Goal: Transaction & Acquisition: Obtain resource

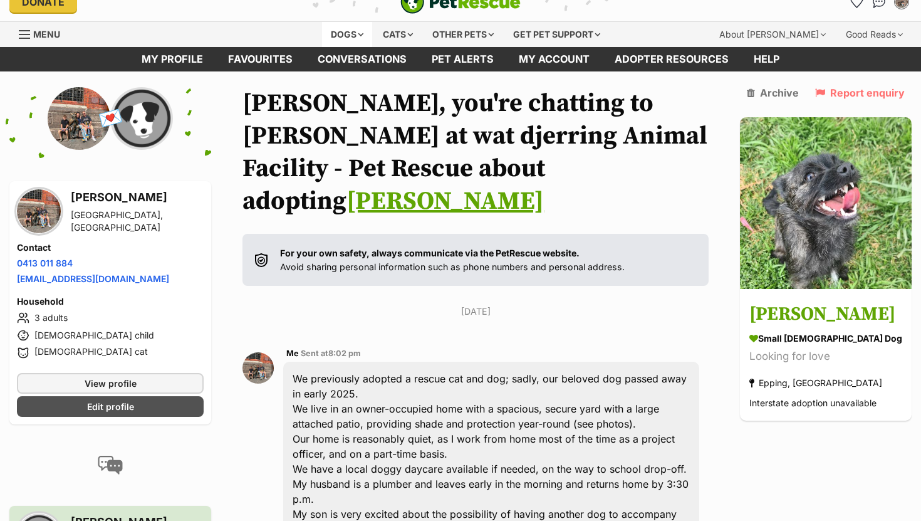
click at [345, 37] on div "Dogs" at bounding box center [347, 34] width 50 height 25
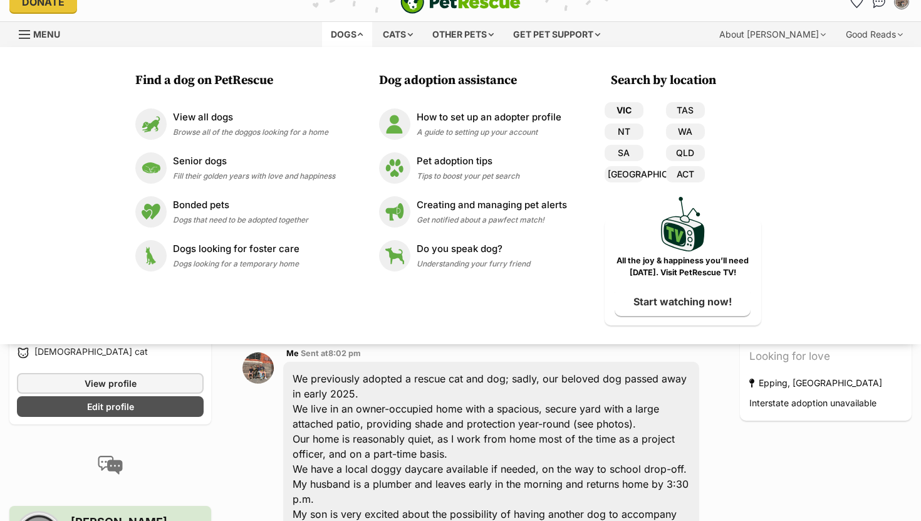
click at [628, 108] on link "VIC" at bounding box center [624, 110] width 39 height 16
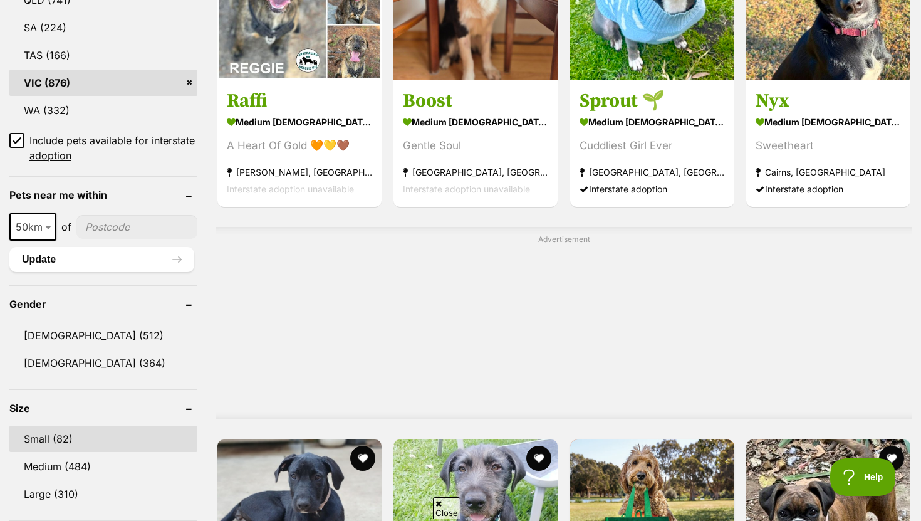
click at [116, 435] on link "Small (82)" at bounding box center [103, 438] width 188 height 26
